Goal: Task Accomplishment & Management: Manage account settings

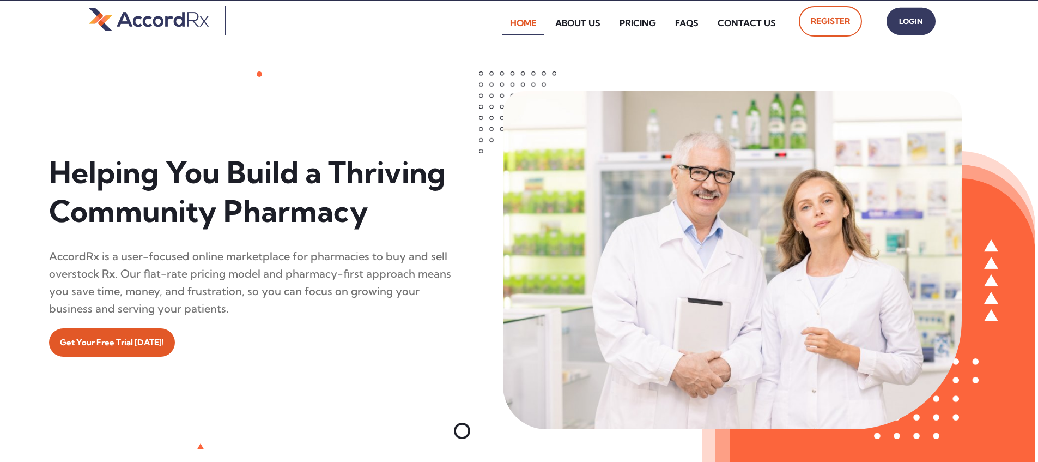
click at [498, 21] on span "Login" at bounding box center [911, 22] width 27 height 16
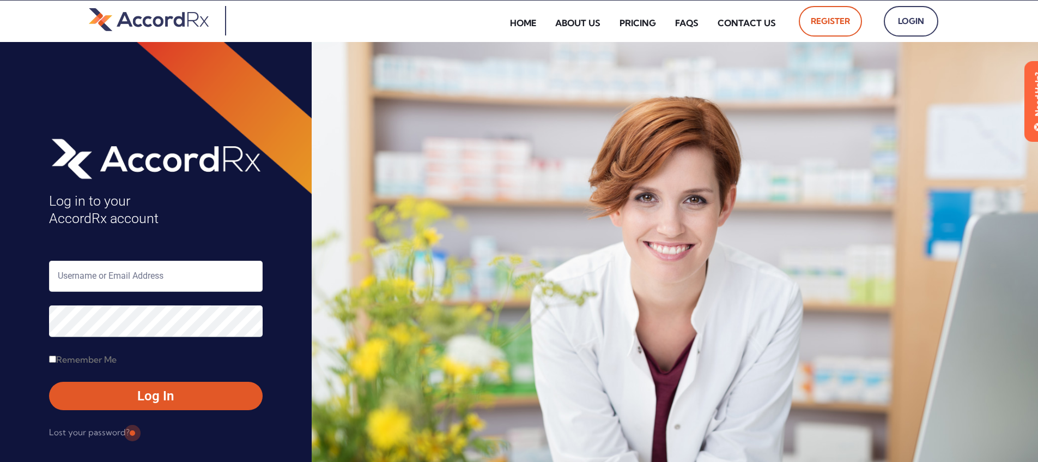
click at [106, 279] on input "text" at bounding box center [156, 276] width 214 height 31
type input "ARX-Erica"
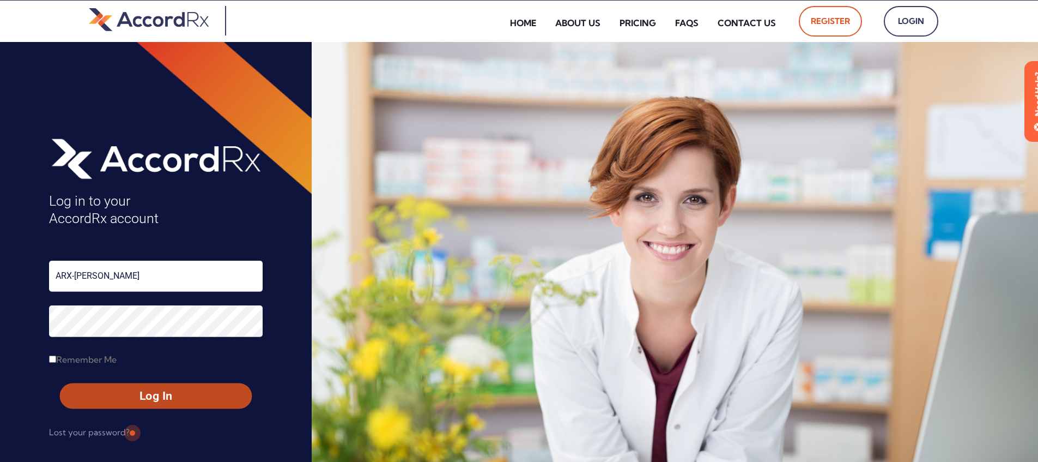
click at [131, 397] on span "Log In" at bounding box center [156, 396] width 172 height 16
